Goal: Communication & Community: Answer question/provide support

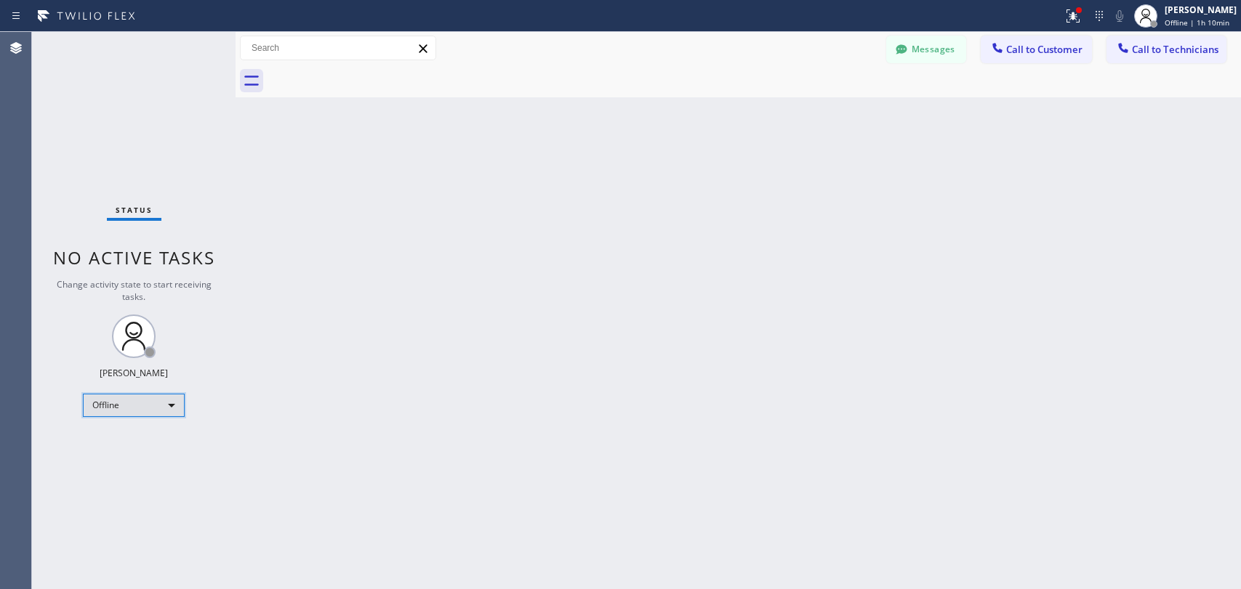
drag, startPoint x: 0, startPoint y: 0, endPoint x: 128, endPoint y: 403, distance: 422.5
click at [128, 403] on div "Offline" at bounding box center [134, 405] width 102 height 23
click at [137, 445] on li "Available" at bounding box center [133, 441] width 99 height 17
click at [124, 394] on div "Offline" at bounding box center [134, 405] width 102 height 23
click at [110, 441] on li "Available" at bounding box center [133, 441] width 99 height 17
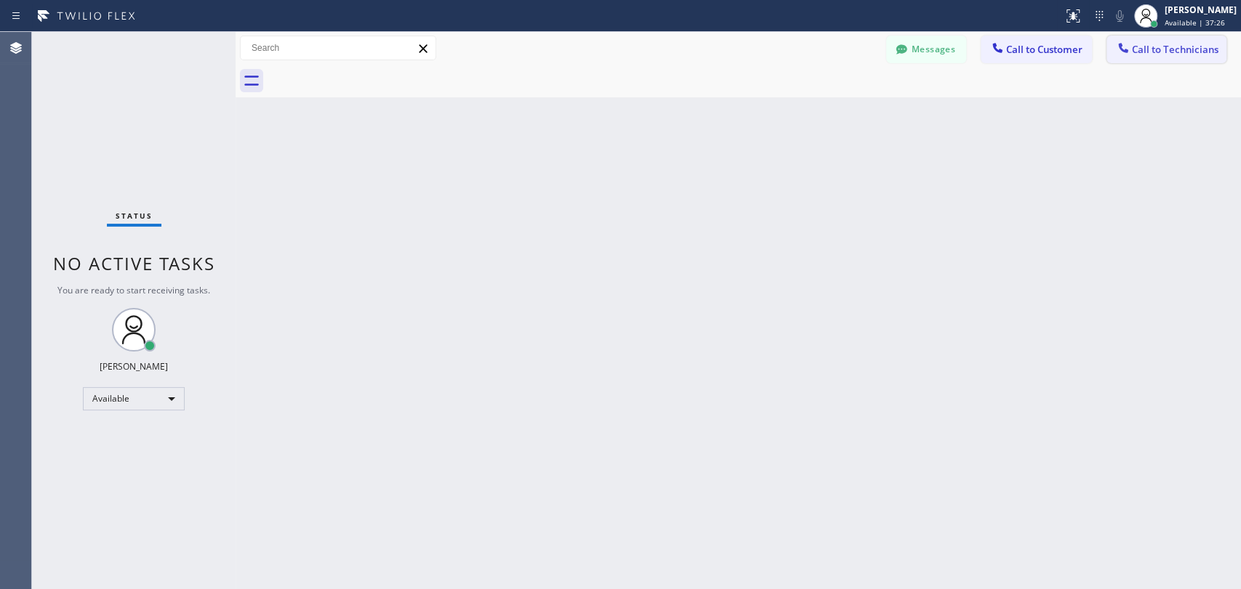
click at [1145, 53] on span "Call to Technicians" at bounding box center [1175, 49] width 86 height 13
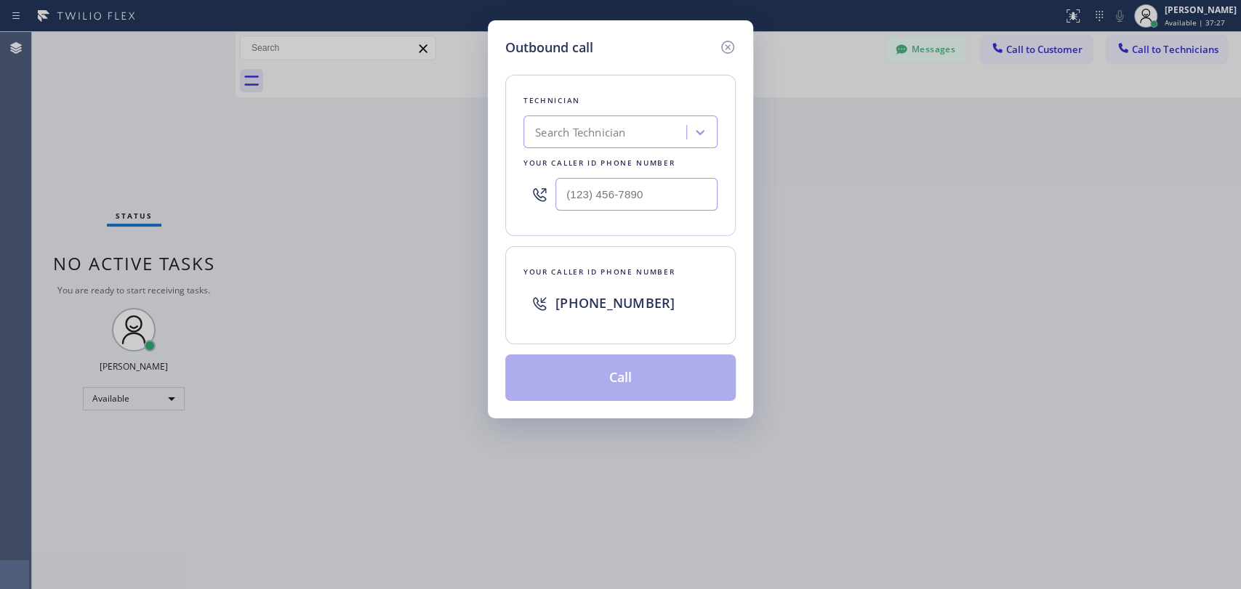
click at [630, 142] on div "Search Technician" at bounding box center [607, 132] width 158 height 25
type input "serg"
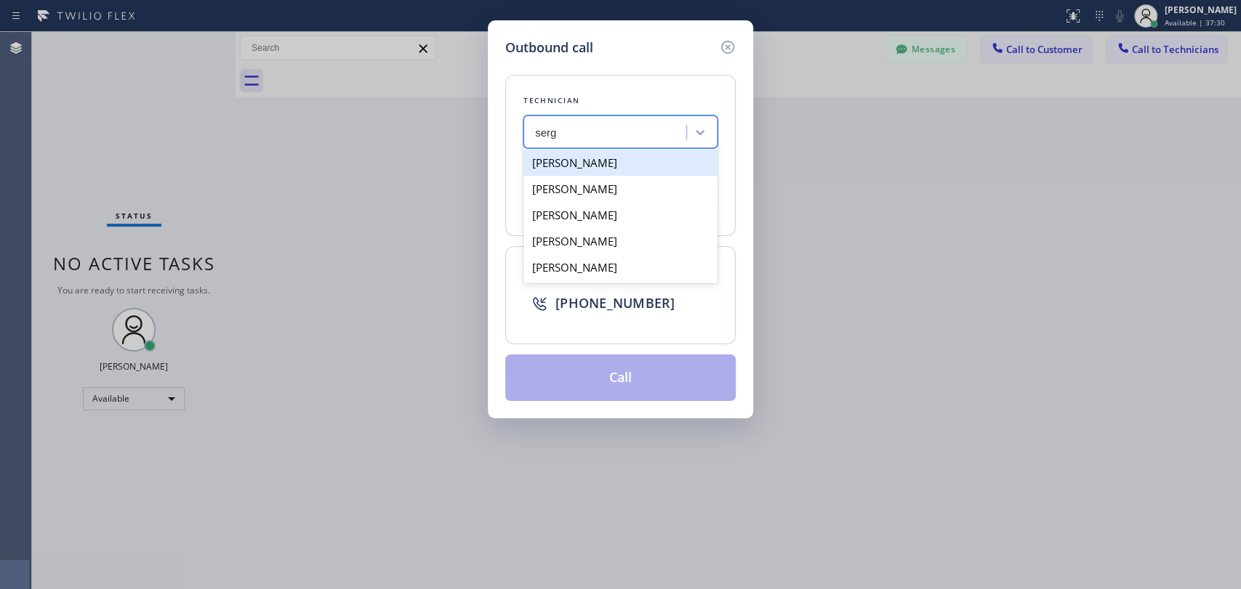
click at [633, 164] on div "[PERSON_NAME]" at bounding box center [620, 163] width 194 height 26
type input "(323) 304-1325"
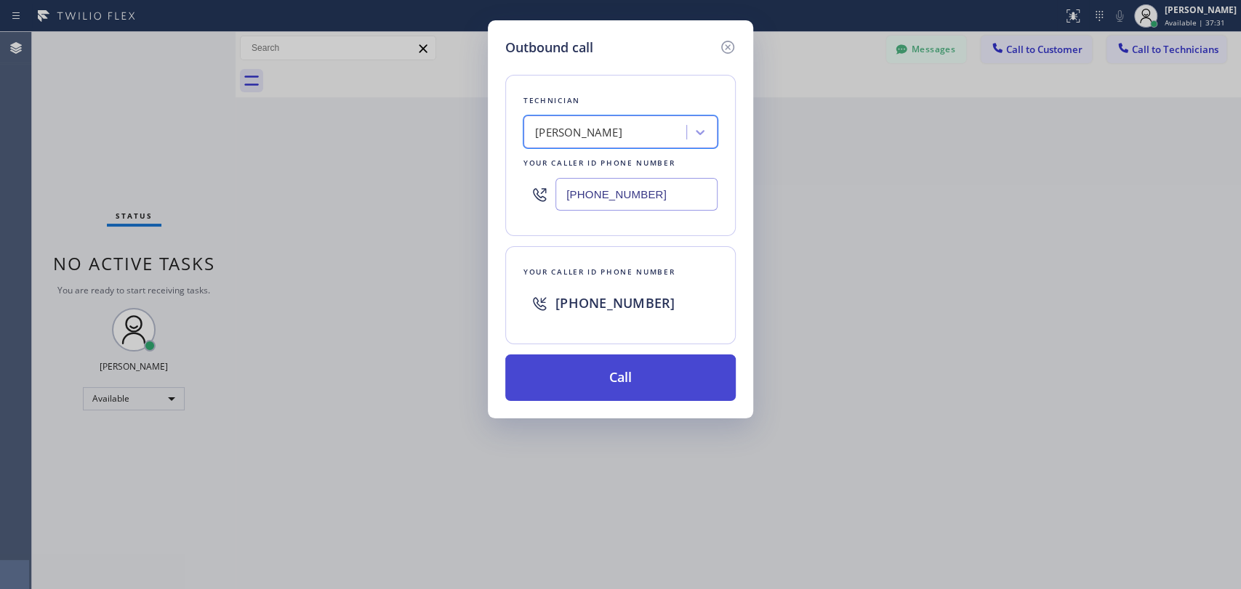
click at [608, 367] on button "Call" at bounding box center [620, 378] width 230 height 47
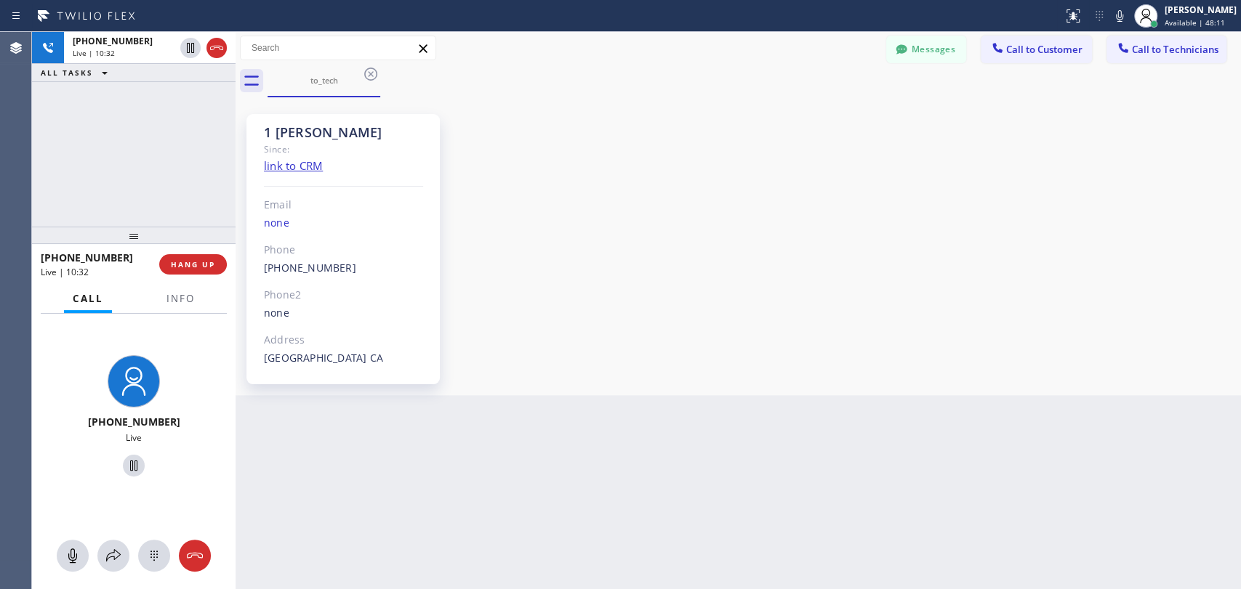
click at [141, 194] on div "+13233041325 Live | 10:32 ALL TASKS ALL TASKS ACTIVE TASKS TASKS IN WRAP UP" at bounding box center [134, 129] width 204 height 195
click at [212, 262] on span "HANG UP" at bounding box center [193, 264] width 44 height 10
click at [209, 262] on span "HANG UP" at bounding box center [193, 264] width 44 height 10
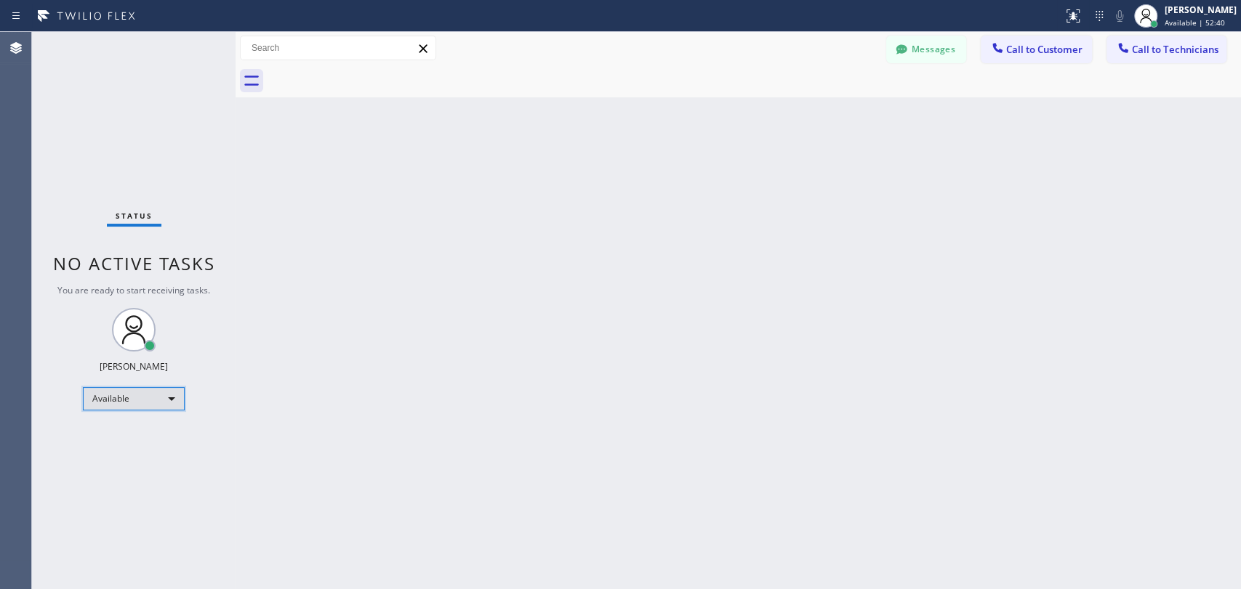
click at [166, 393] on div "Available" at bounding box center [134, 398] width 102 height 23
click at [146, 425] on li "Offline" at bounding box center [133, 417] width 99 height 17
